Goal: Task Accomplishment & Management: Manage account settings

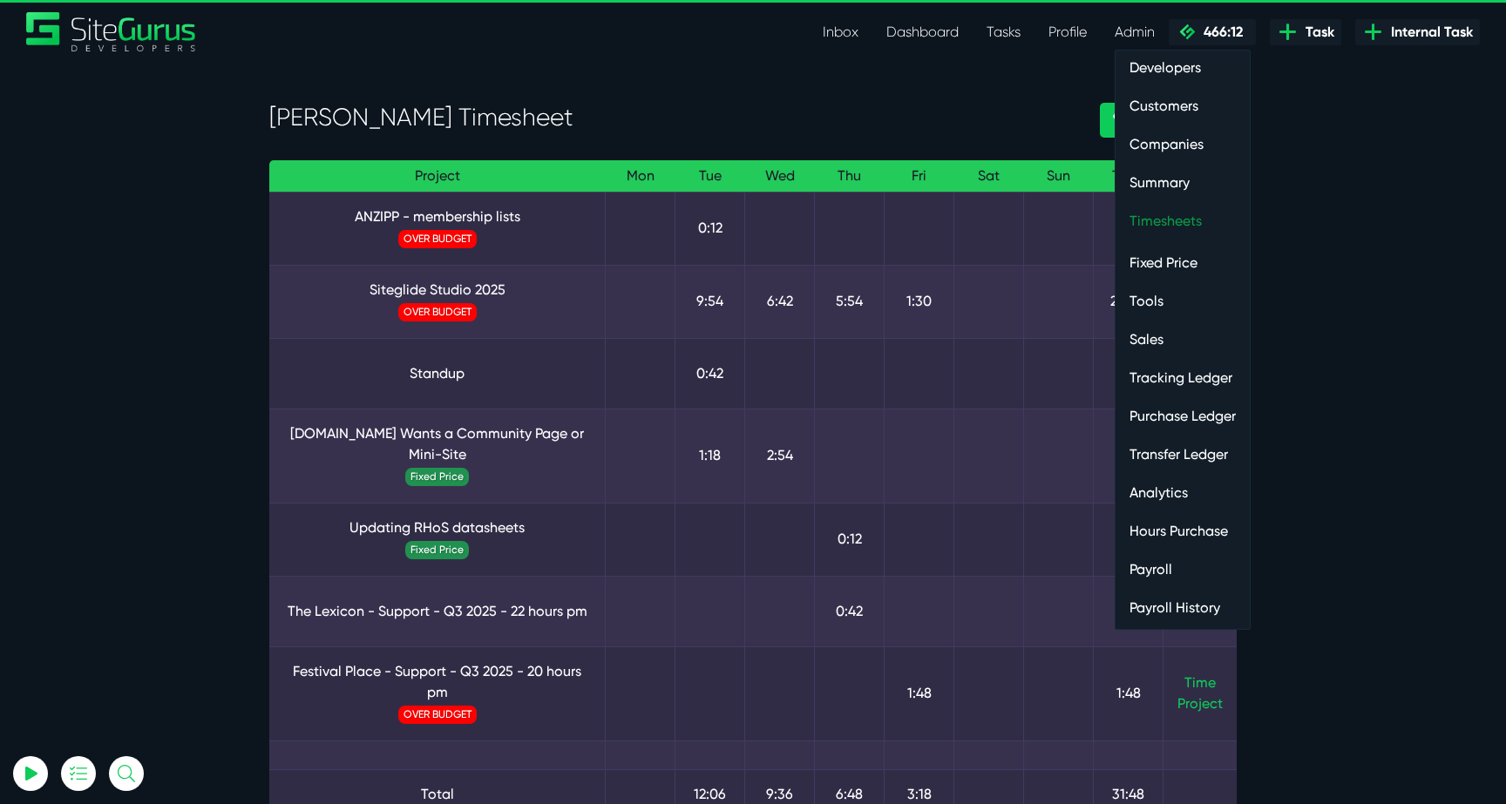
type input "luke@sitegurus.io"
click at [1178, 215] on link "Timesheets" at bounding box center [1182, 221] width 134 height 35
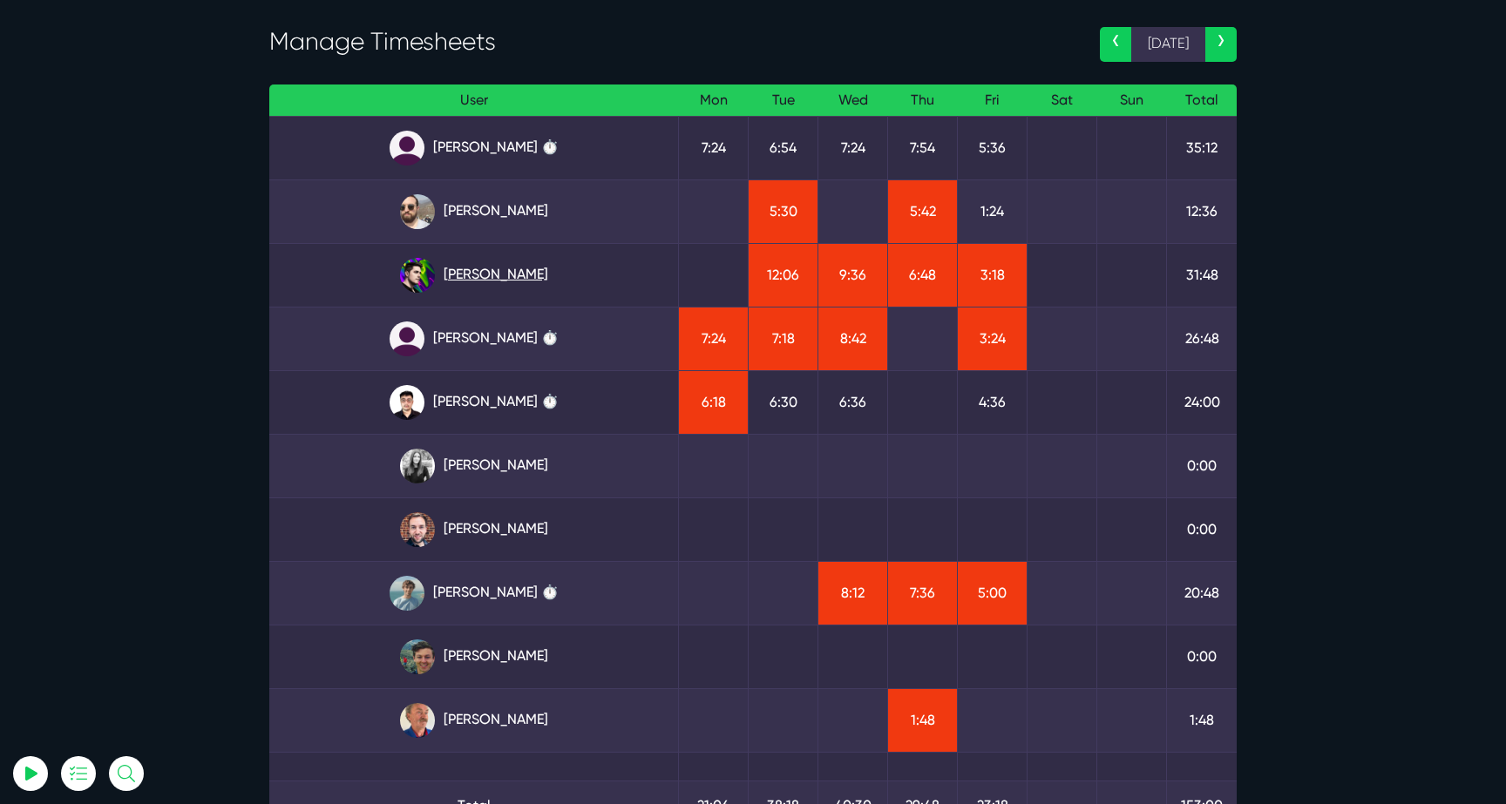
scroll to position [104, 0]
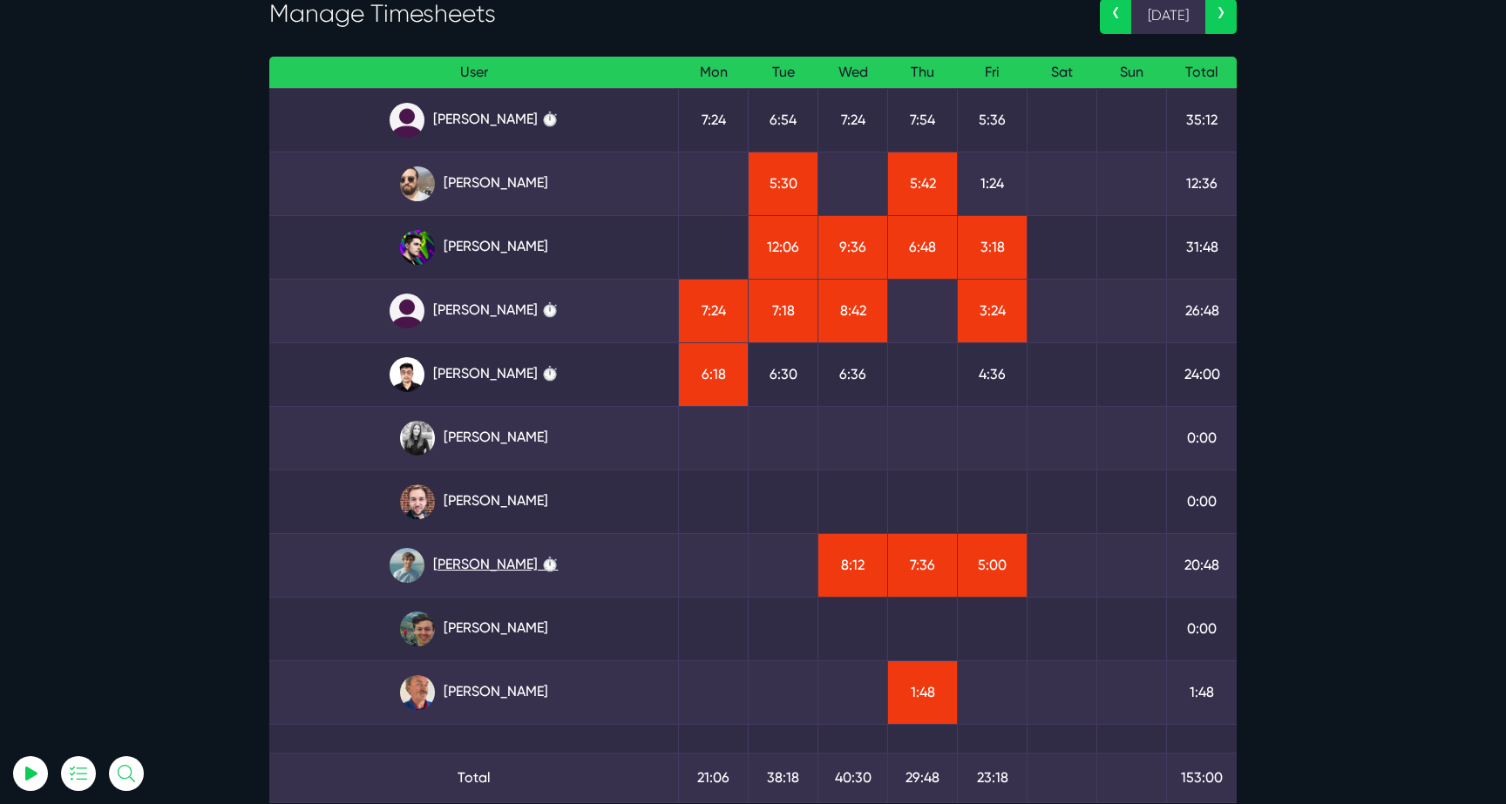
click at [501, 563] on link "[PERSON_NAME] ⏱️" at bounding box center [473, 565] width 381 height 35
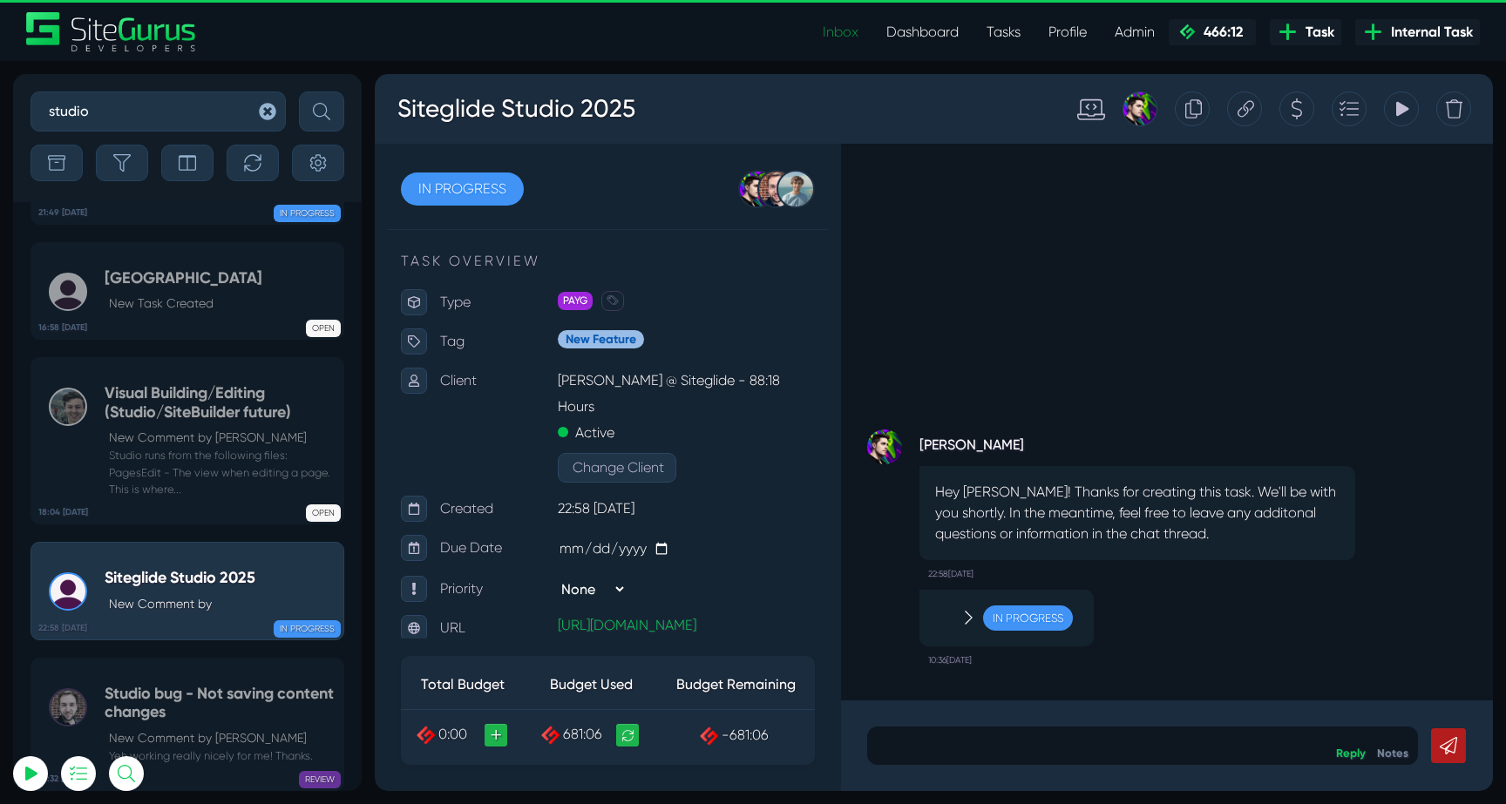
click at [840, 37] on link "Inbox" at bounding box center [841, 32] width 64 height 35
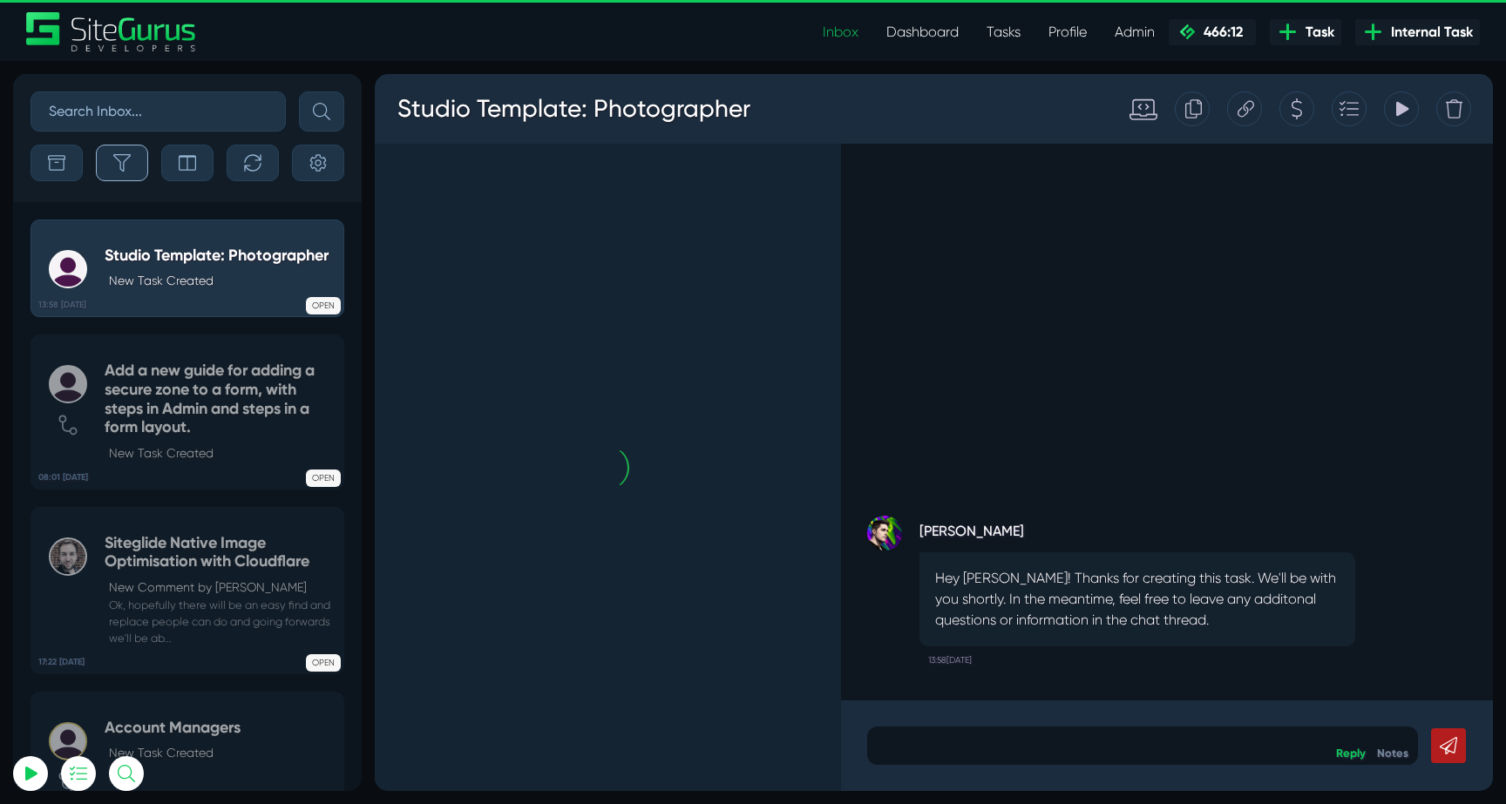
click at [124, 159] on icon "button" at bounding box center [121, 162] width 17 height 17
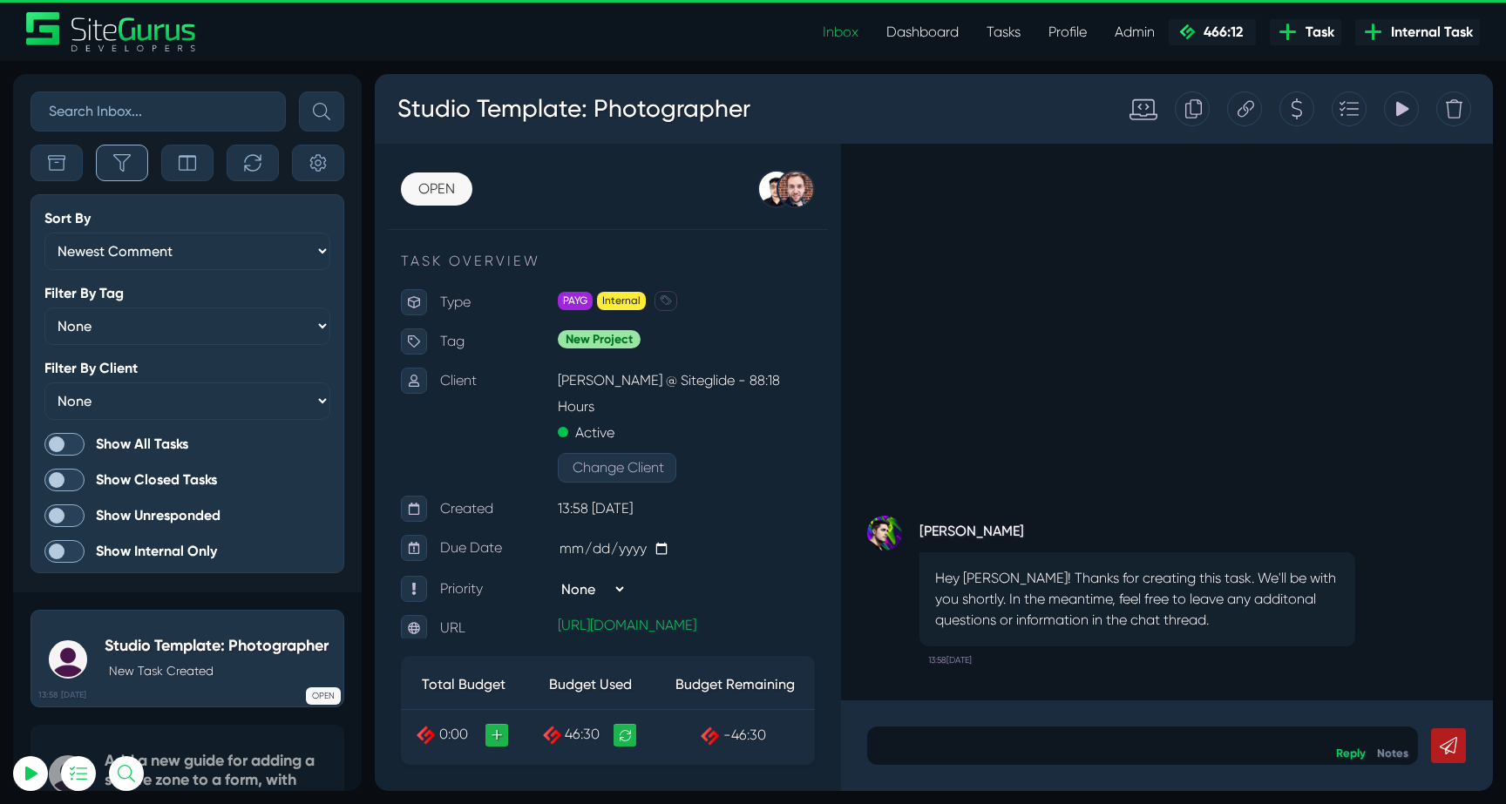
scroll to position [-4422, 0]
click at [77, 445] on span at bounding box center [64, 444] width 40 height 23
click at [0, 0] on input "Show All Tasks" at bounding box center [0, 0] width 0 height 0
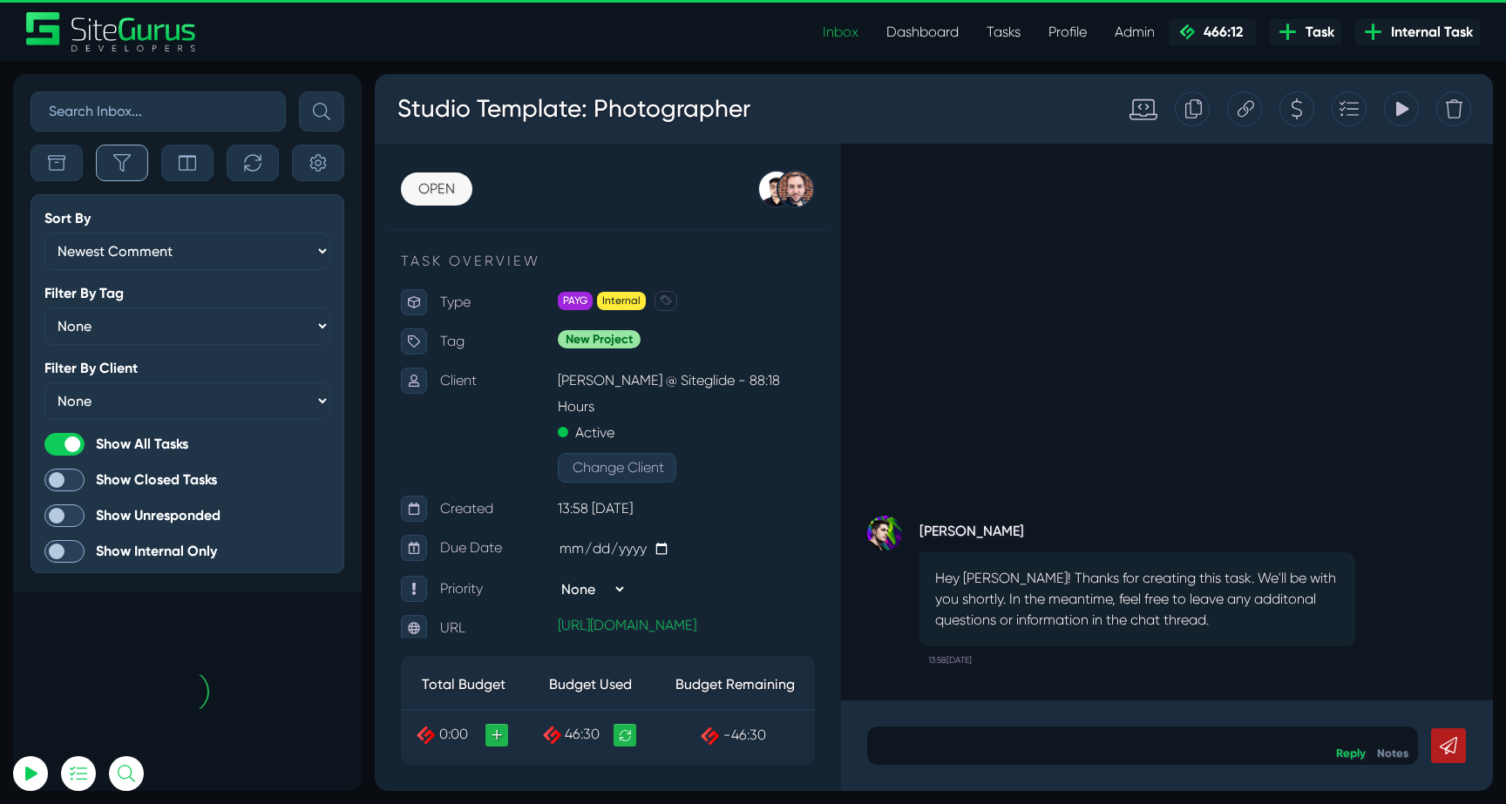
click at [132, 167] on button "button" at bounding box center [122, 163] width 52 height 37
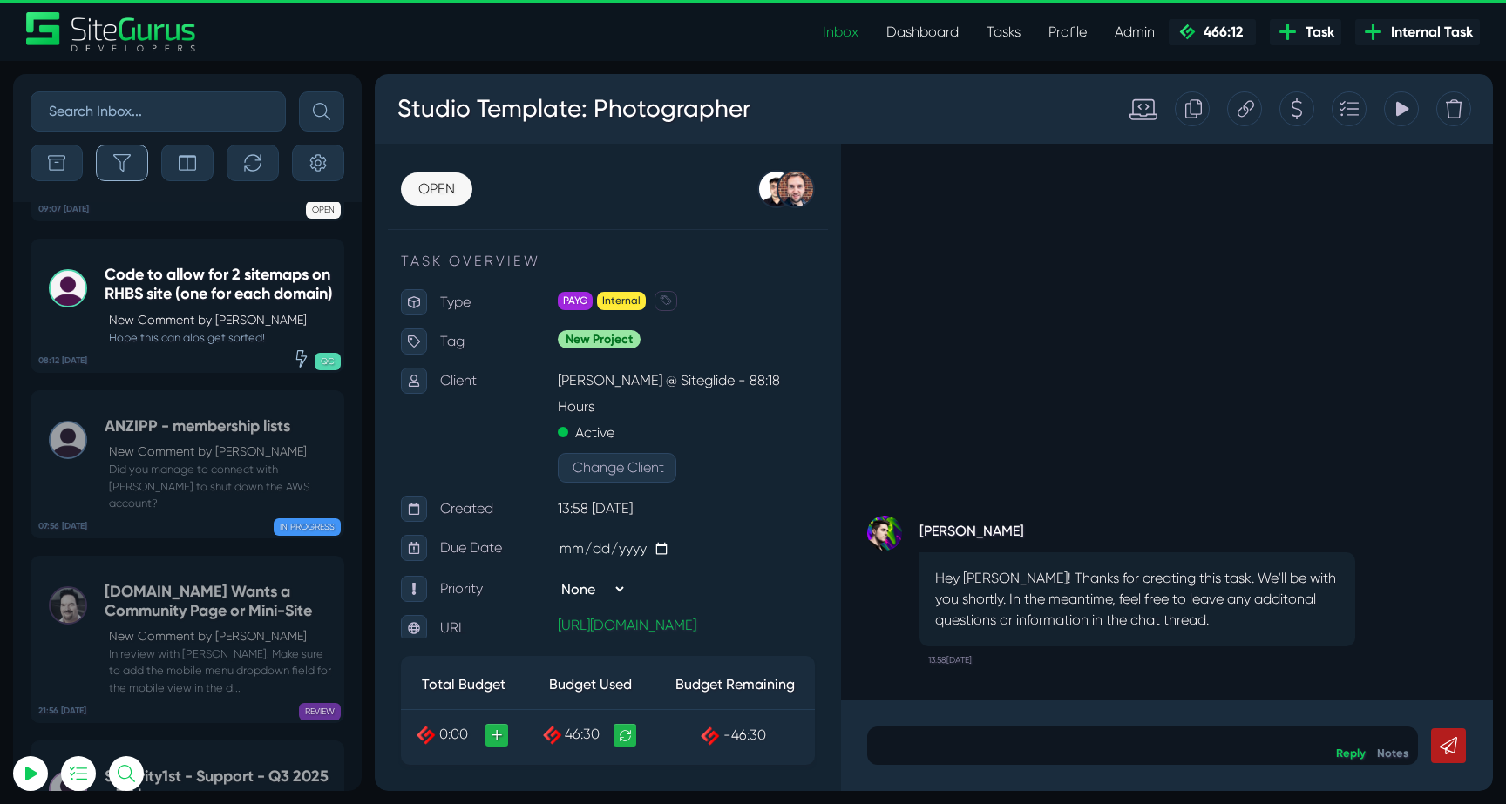
scroll to position [-68570, 0]
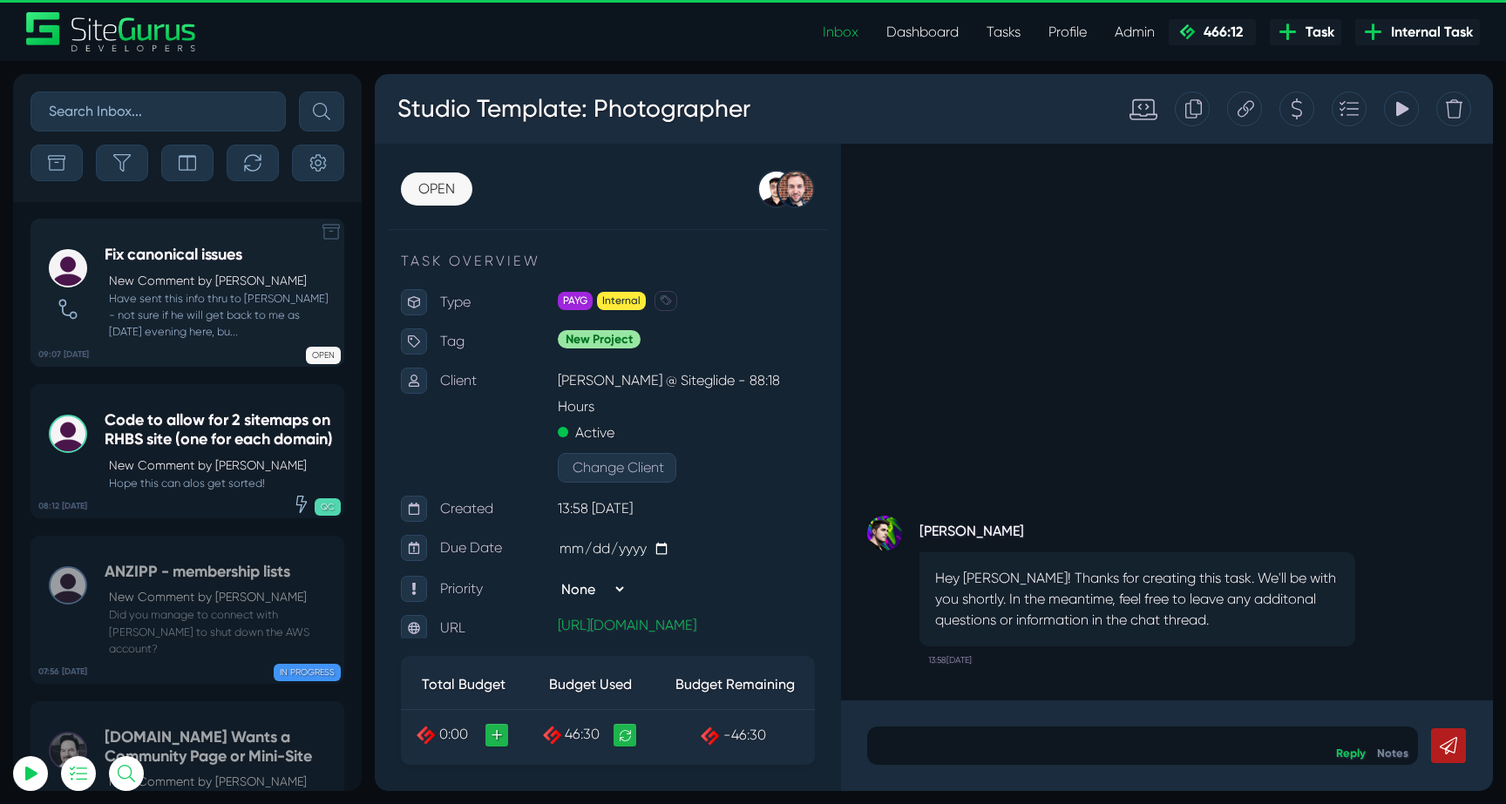
click at [203, 313] on small "Have sent this info thru to [PERSON_NAME] - not sure if he will get back to me …" at bounding box center [220, 315] width 230 height 51
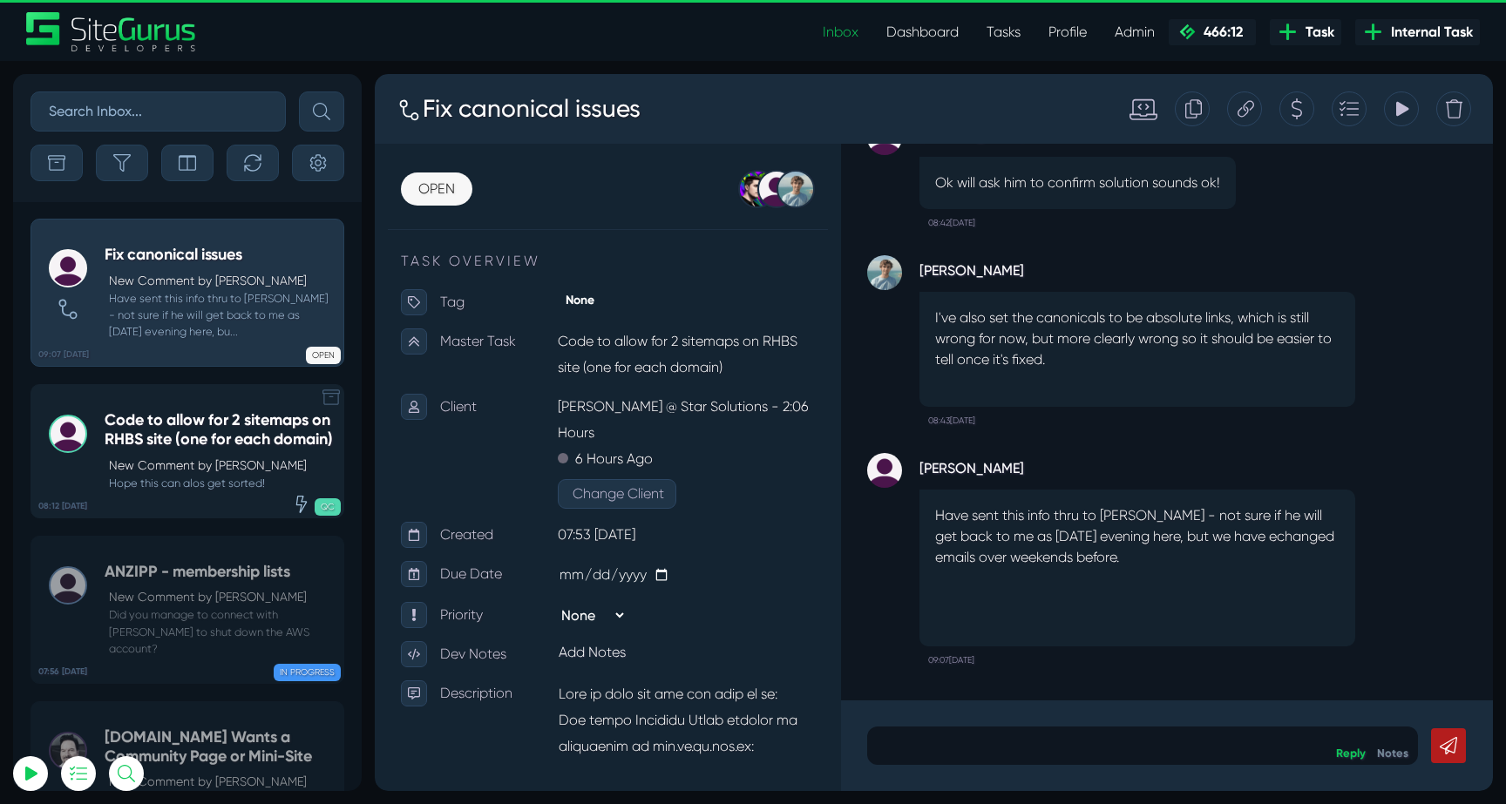
click at [135, 449] on h5 "Code to allow for 2 sitemaps on RHBS site (one for each domain)" at bounding box center [220, 429] width 230 height 37
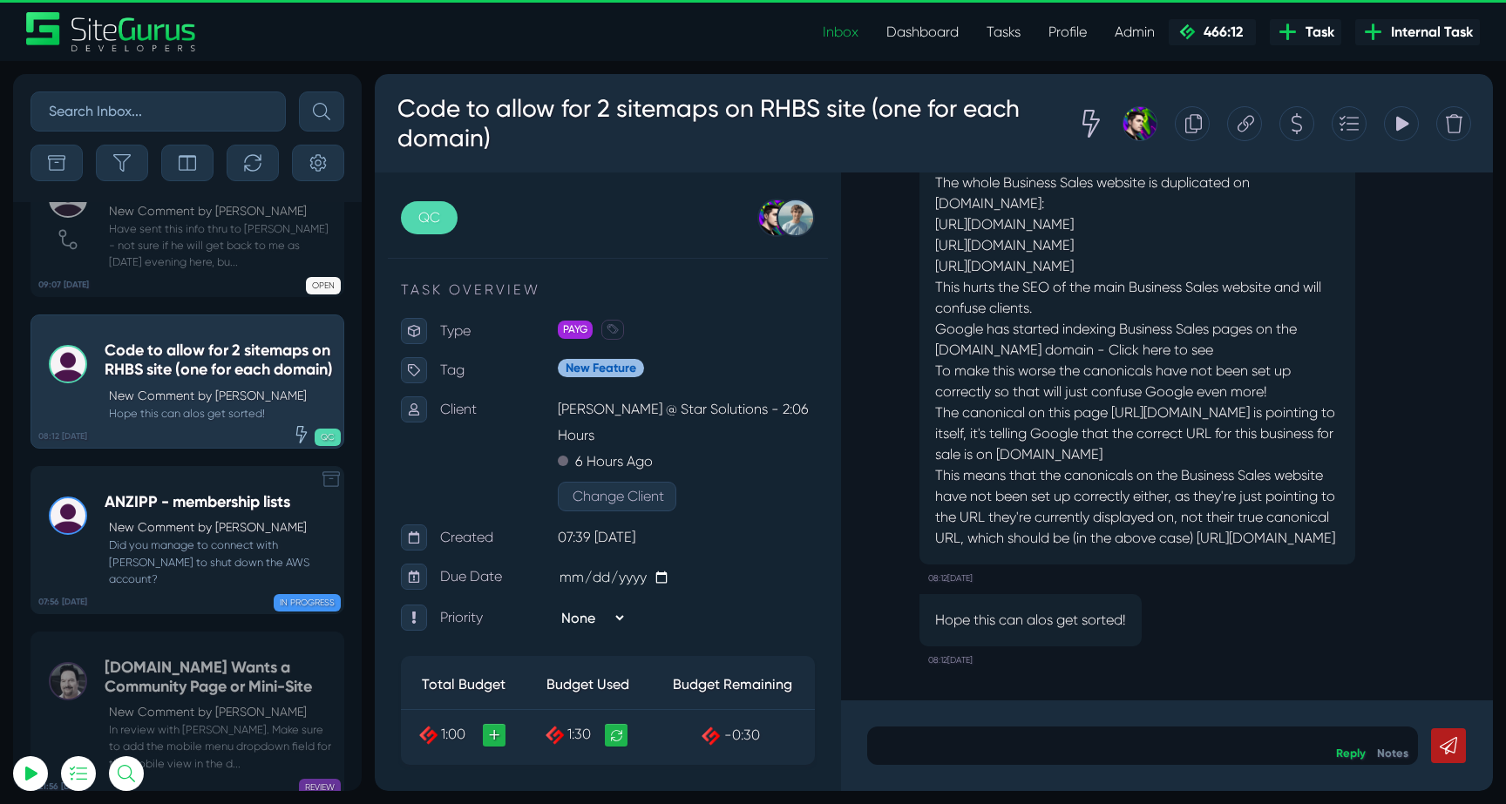
click at [204, 518] on p "New Comment by [PERSON_NAME]" at bounding box center [222, 527] width 226 height 18
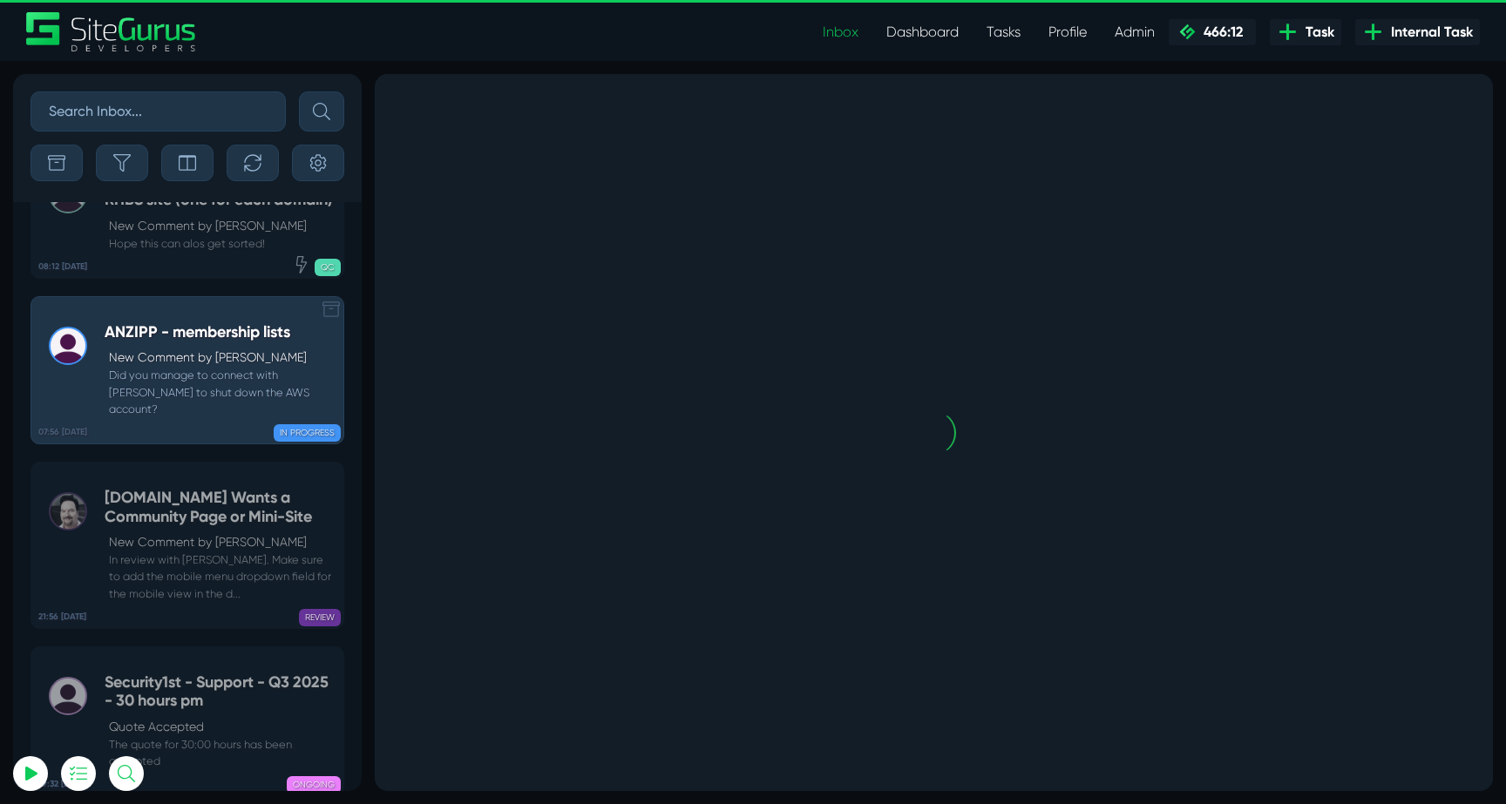
scroll to position [-68570, 0]
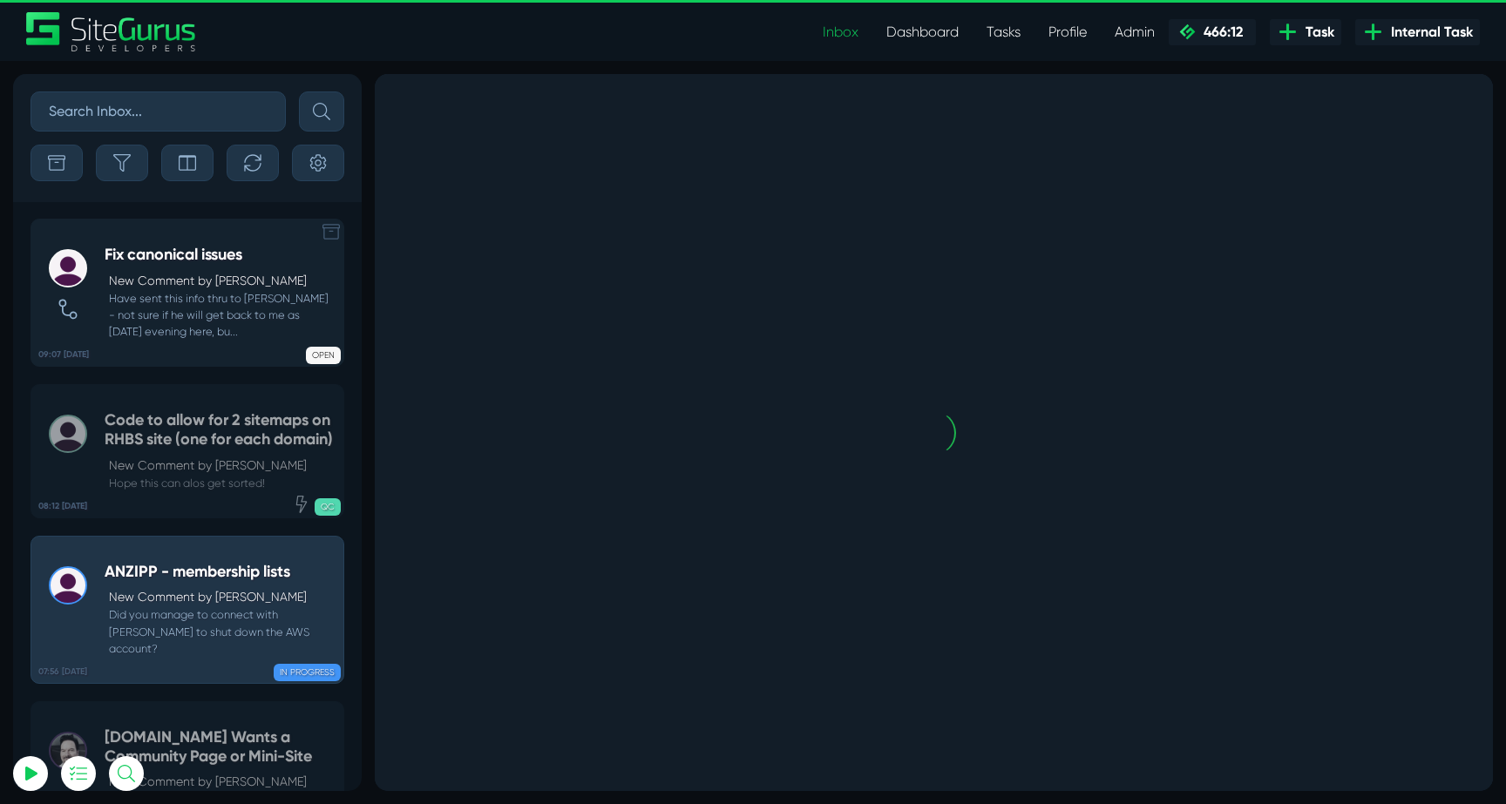
click at [200, 260] on h5 "Fix canonical issues" at bounding box center [220, 255] width 230 height 19
